Goal: Task Accomplishment & Management: Complete application form

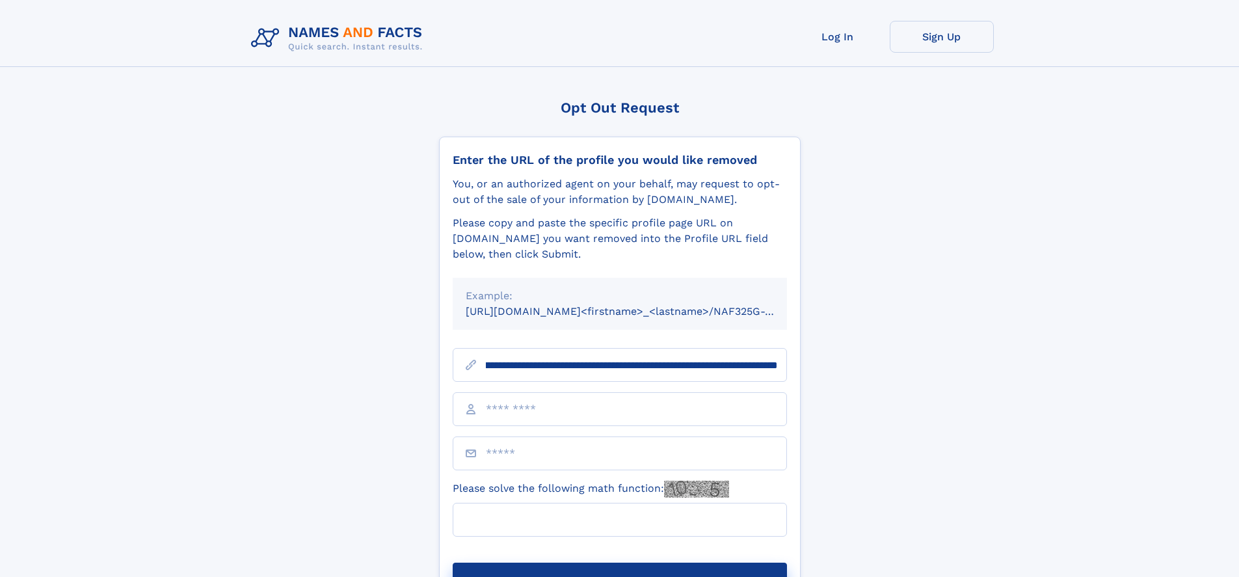
scroll to position [0, 150]
type input "**********"
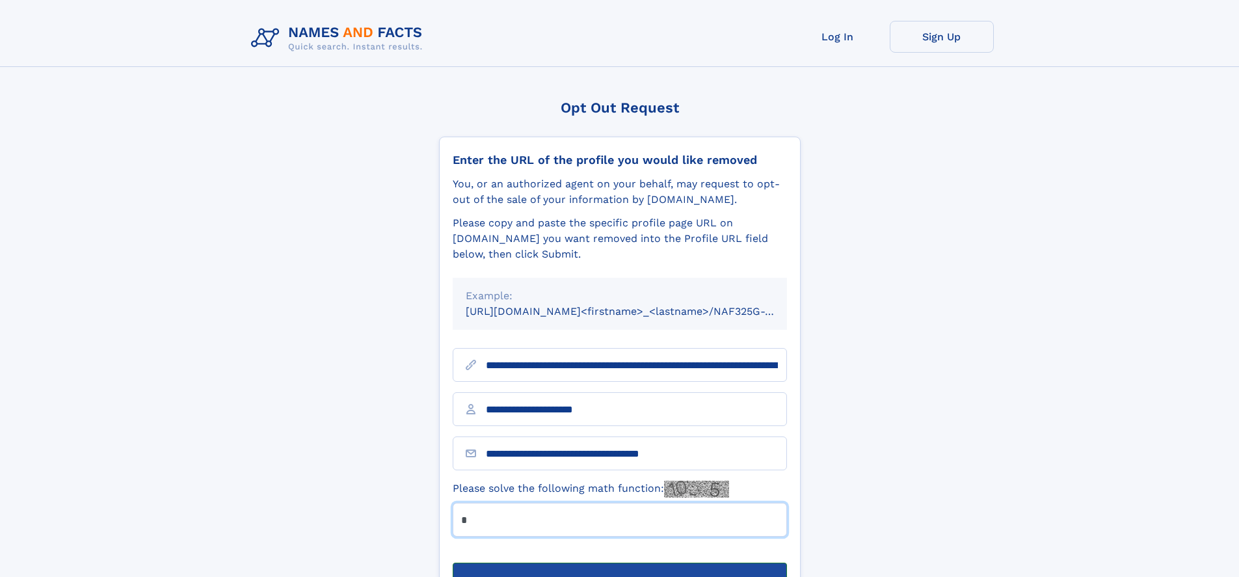
type input "*"
click at [619, 562] on button "Submit Opt Out Request" at bounding box center [619, 583] width 334 height 42
